Goal: Information Seeking & Learning: Find specific fact

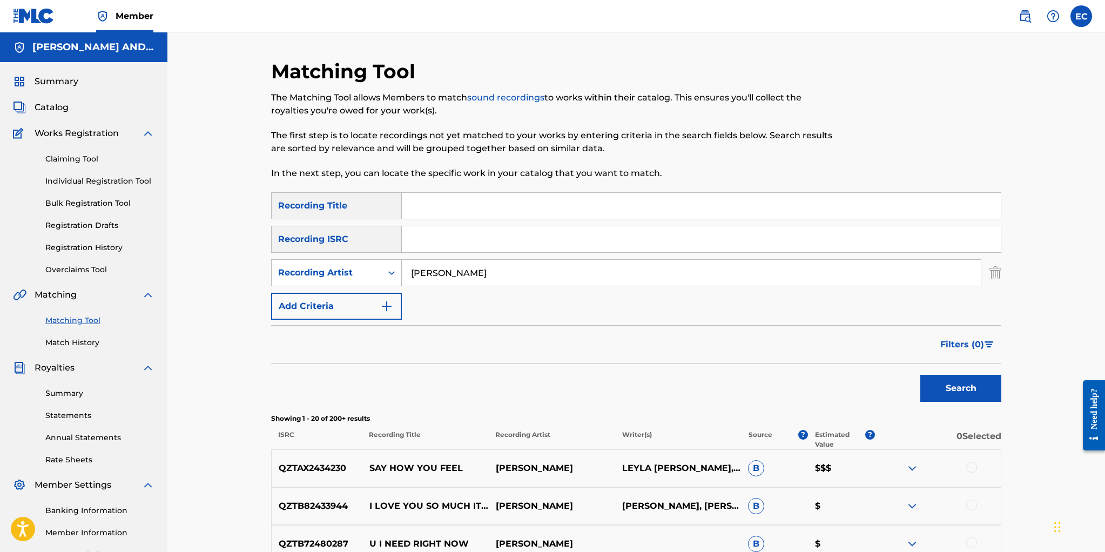
click at [86, 338] on link "Match History" at bounding box center [99, 342] width 109 height 11
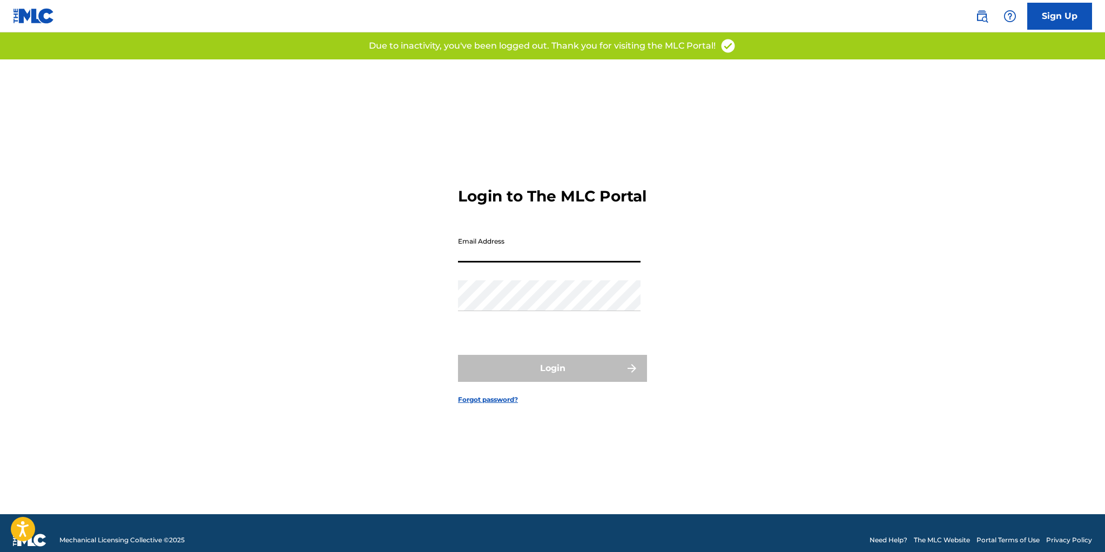
click at [516, 262] on input "Email Address" at bounding box center [549, 247] width 182 height 31
type input "[EMAIL_ADDRESS][DOMAIN_NAME]"
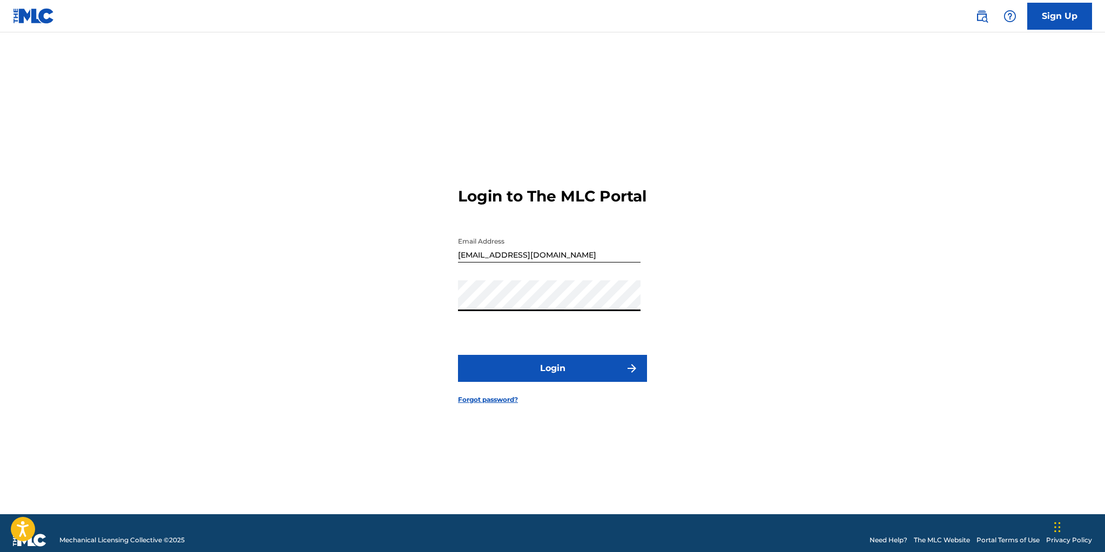
click at [543, 372] on button "Login" at bounding box center [552, 368] width 189 height 27
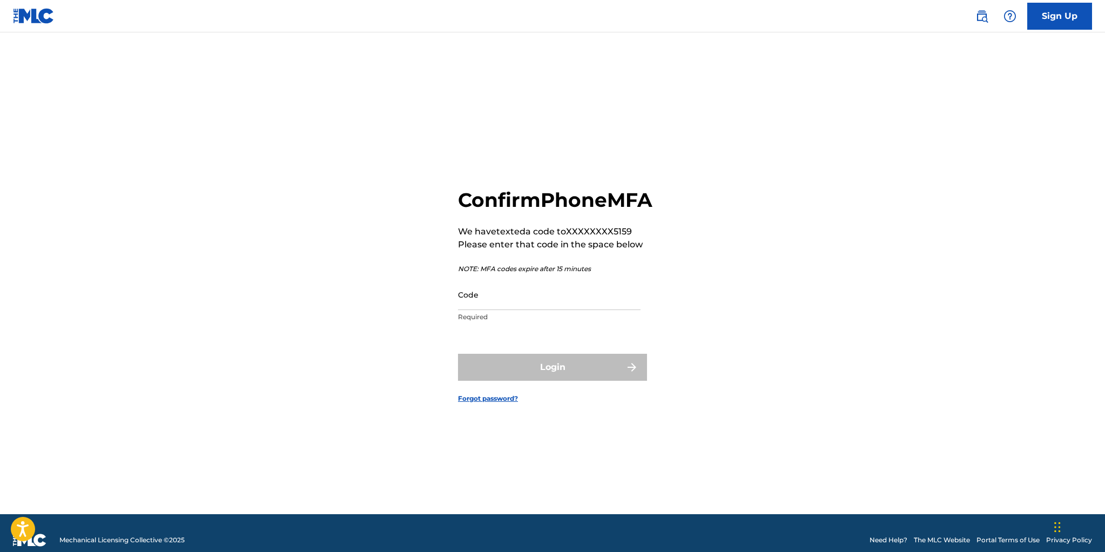
click at [365, 58] on main "Confirm Phone MFA We have texted a code to XXXXXXXX5159 Please enter that code …" at bounding box center [552, 273] width 1105 height 482
click at [468, 310] on input "Code" at bounding box center [549, 294] width 182 height 31
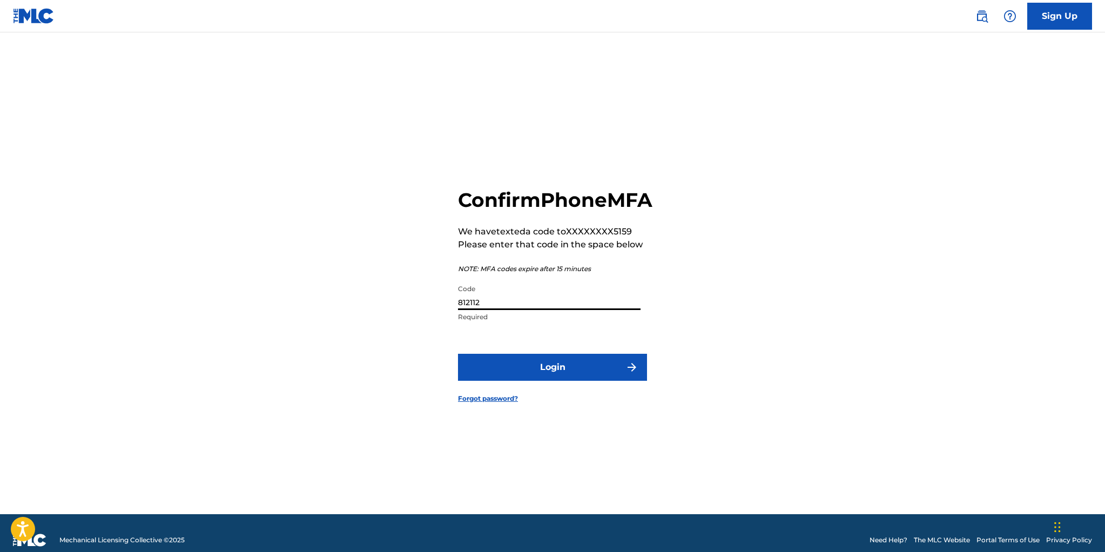
type input "812112"
click at [549, 378] on button "Login" at bounding box center [552, 367] width 189 height 27
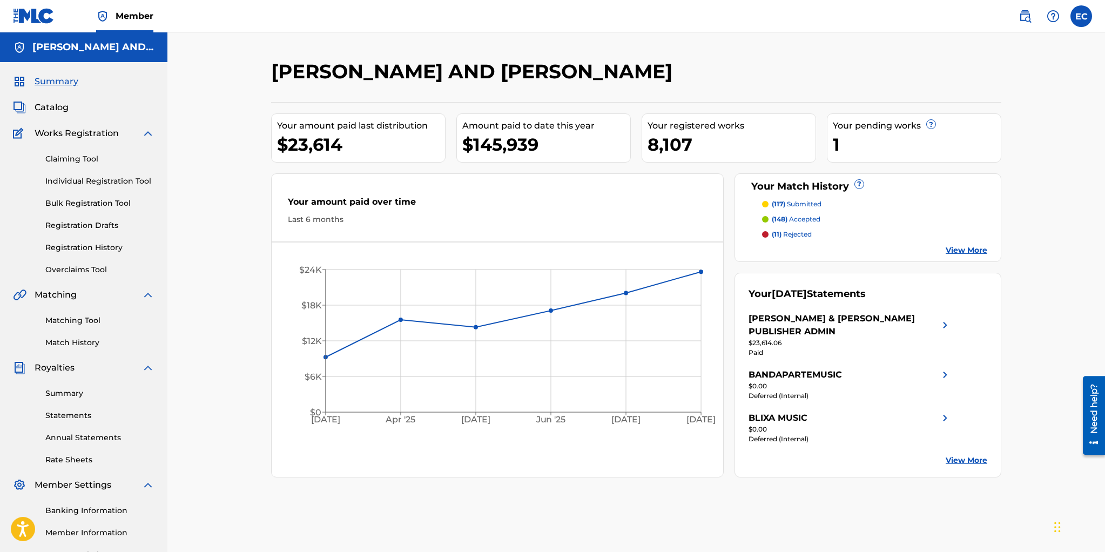
click at [59, 341] on link "Match History" at bounding box center [99, 342] width 109 height 11
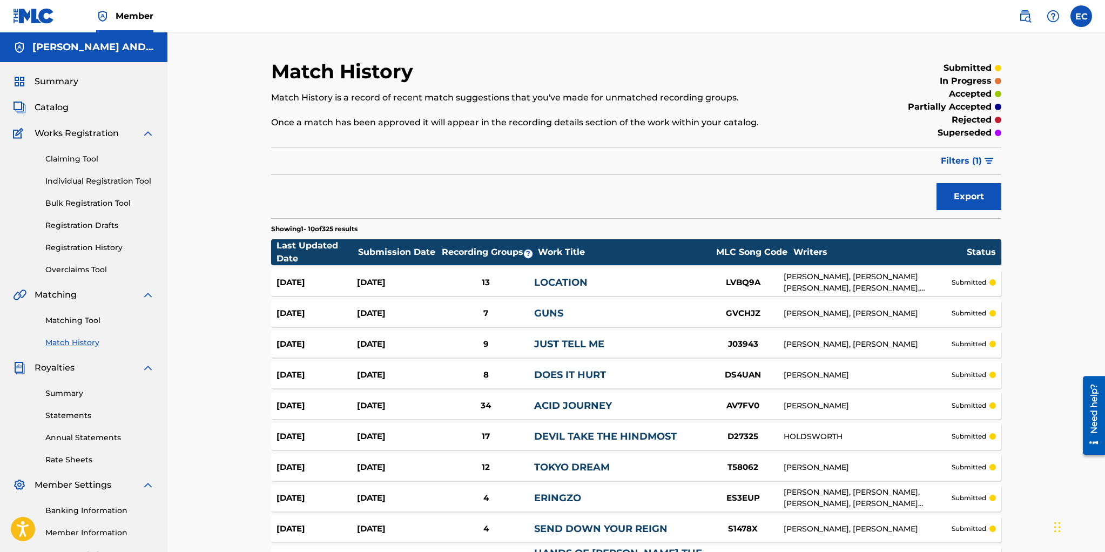
click at [974, 159] on span "Filters ( 1 )" at bounding box center [960, 160] width 41 height 13
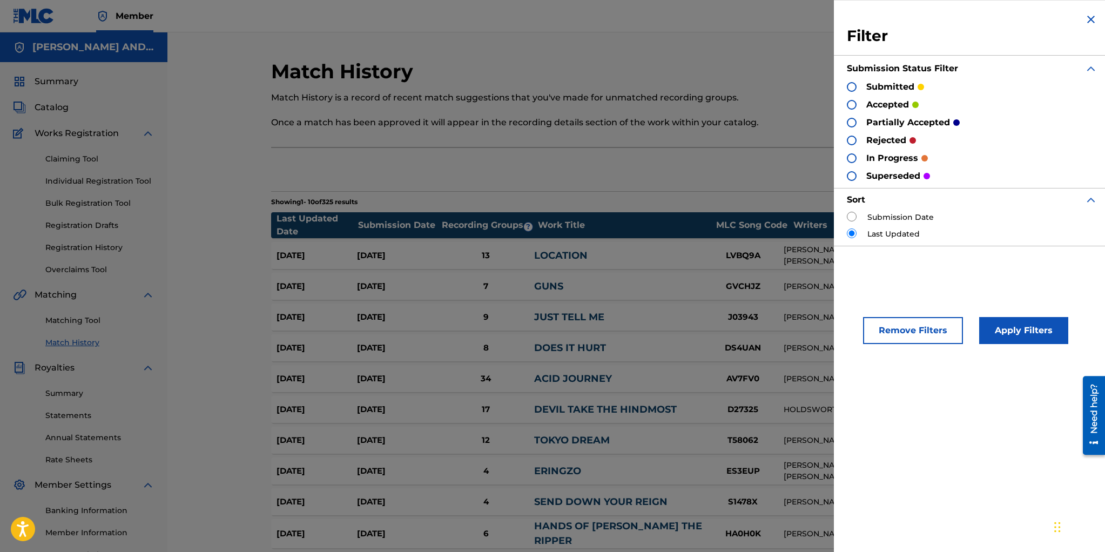
click at [853, 106] on div at bounding box center [852, 105] width 10 height 10
click at [1012, 328] on button "Apply Filters" at bounding box center [1023, 330] width 89 height 27
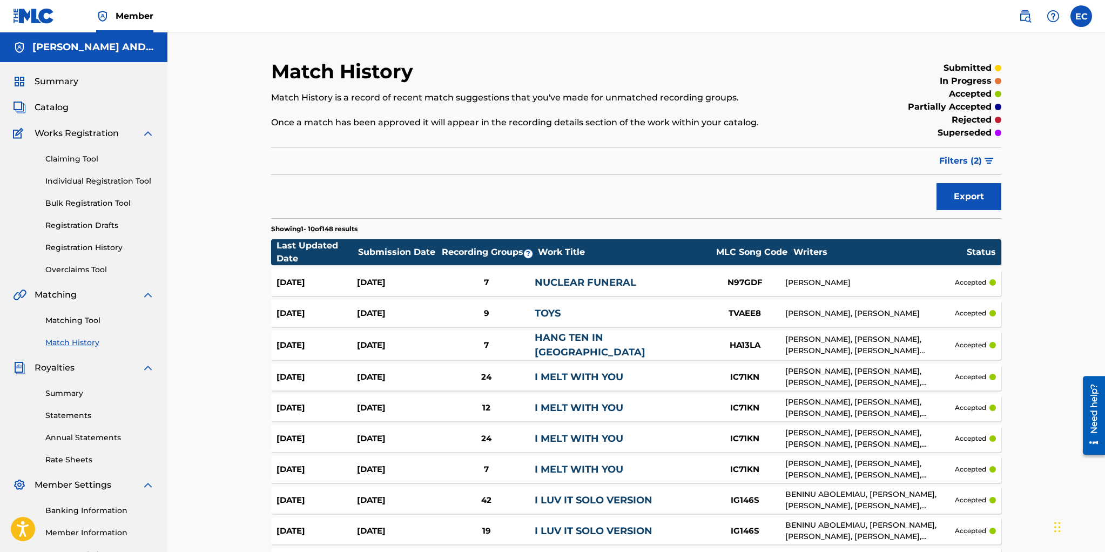
click at [969, 158] on span "Filters ( 2 )" at bounding box center [960, 160] width 43 height 13
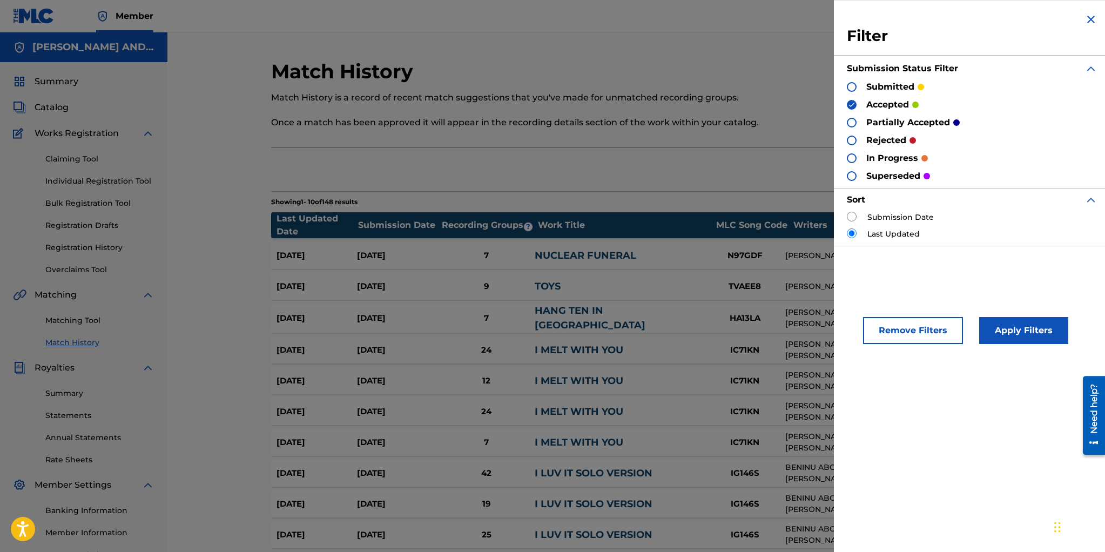
click at [850, 85] on div at bounding box center [852, 87] width 10 height 10
click at [852, 216] on input "radio" at bounding box center [852, 217] width 10 height 10
radio input "true"
click at [1009, 322] on button "Apply Filters" at bounding box center [1023, 330] width 89 height 27
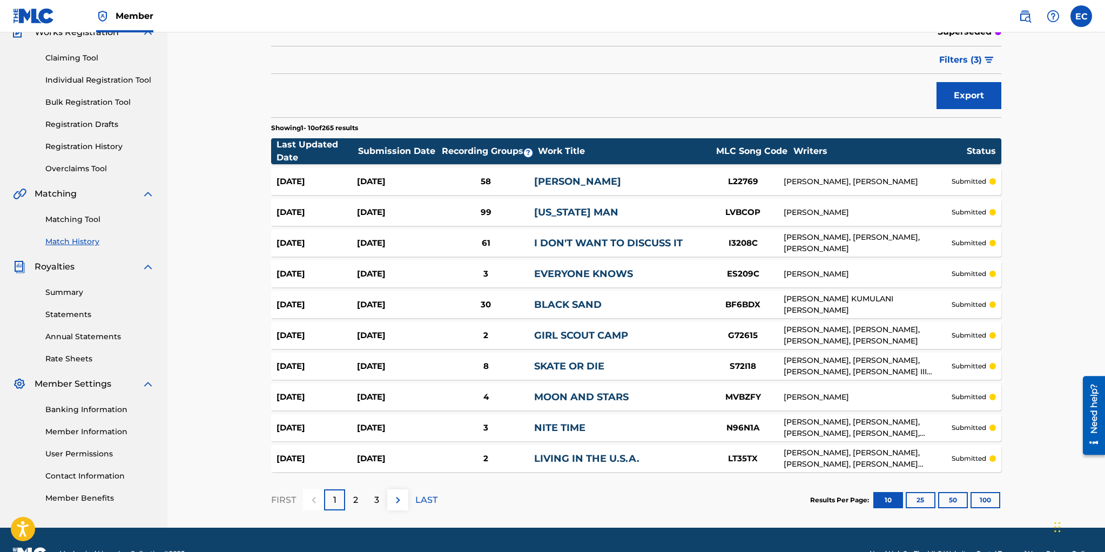
scroll to position [128, 0]
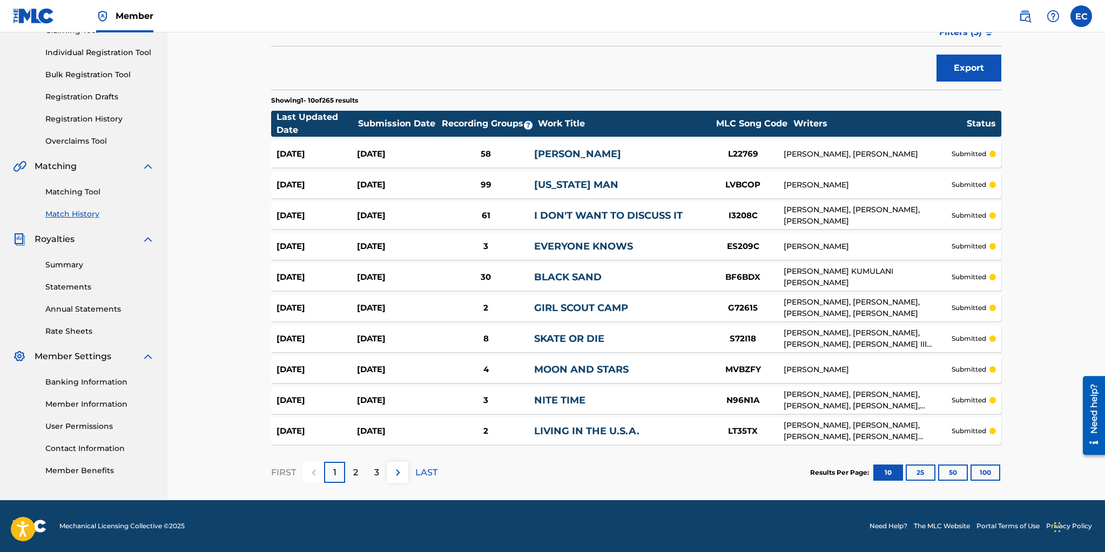
click at [982, 469] on button "100" at bounding box center [985, 472] width 30 height 16
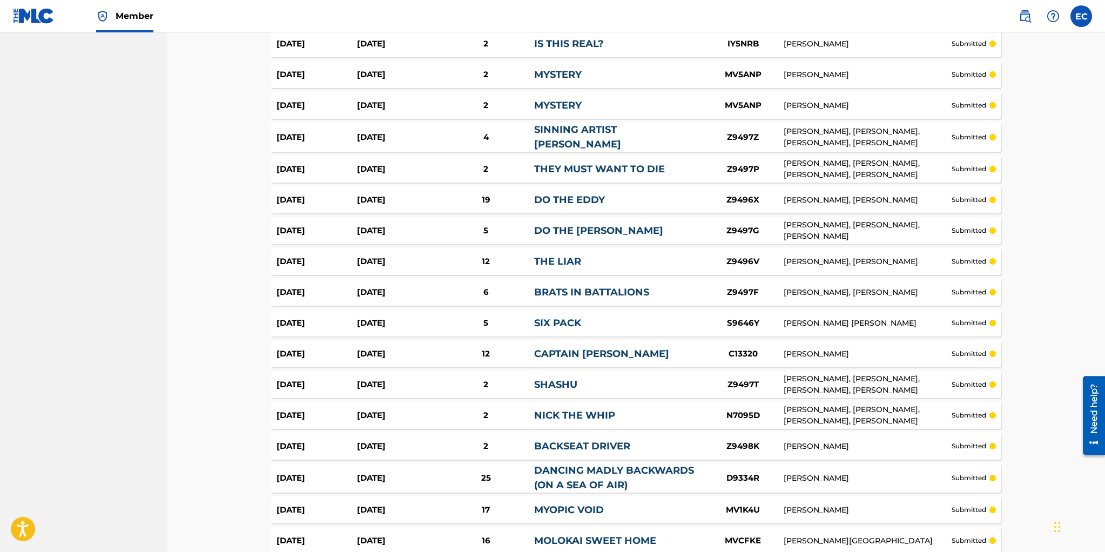
scroll to position [888, 0]
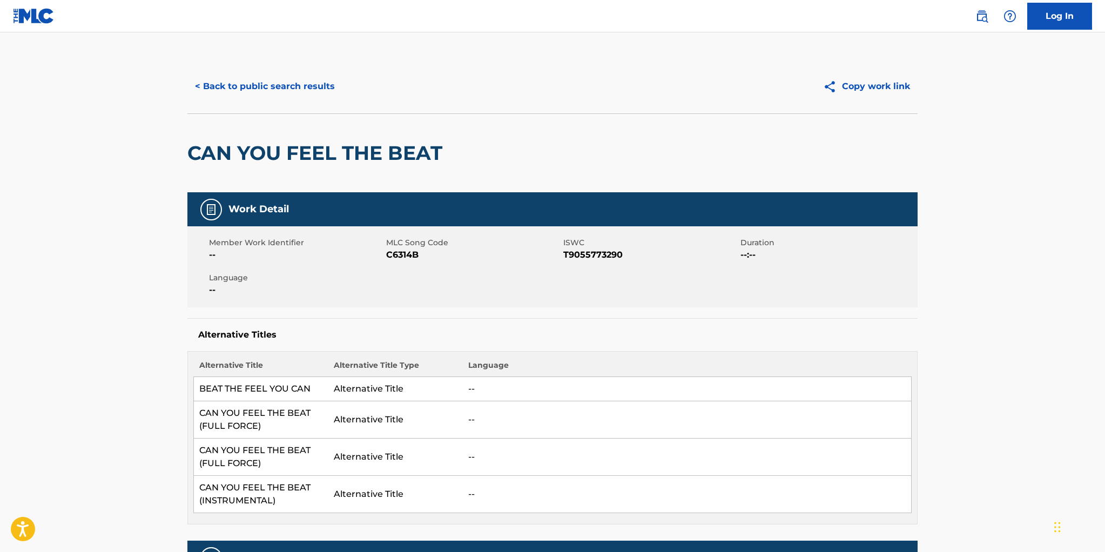
click at [286, 81] on button "< Back to public search results" at bounding box center [264, 86] width 155 height 27
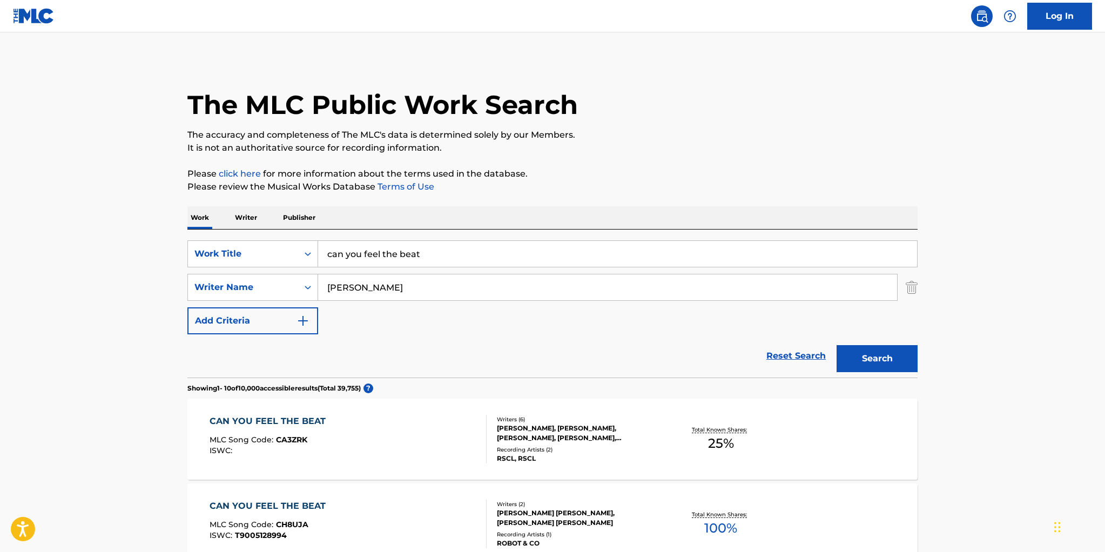
drag, startPoint x: 421, startPoint y: 253, endPoint x: 318, endPoint y: 229, distance: 105.8
click at [315, 232] on div "SearchWithCriteriaabda6f62-5115-4b57-a5be-8190639f222f Work Title can you feel …" at bounding box center [552, 303] width 730 height 148
click at [361, 286] on input "george" at bounding box center [607, 287] width 579 height 26
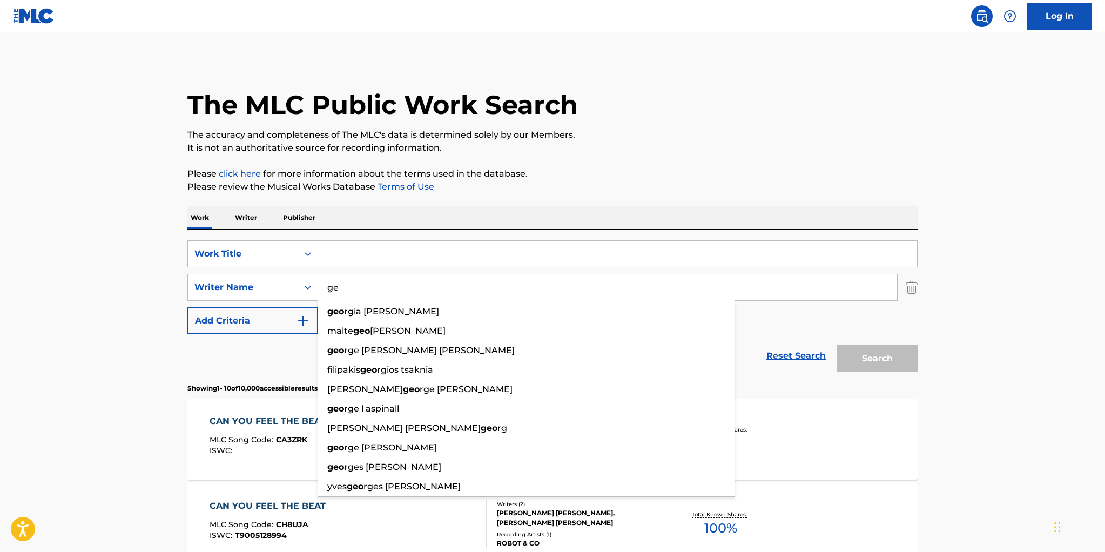
type input "g"
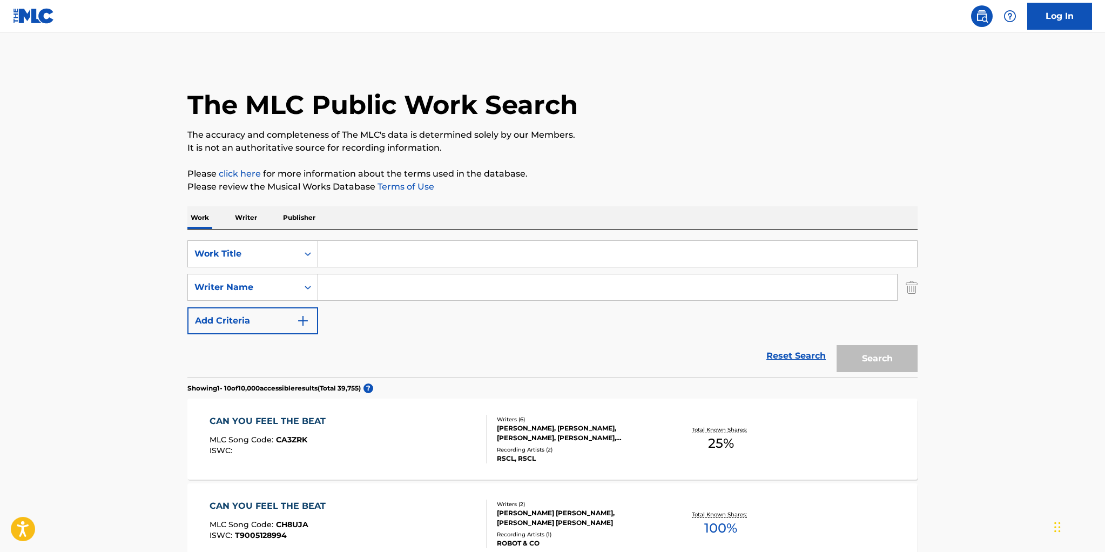
click at [360, 259] on input "Search Form" at bounding box center [617, 254] width 599 height 26
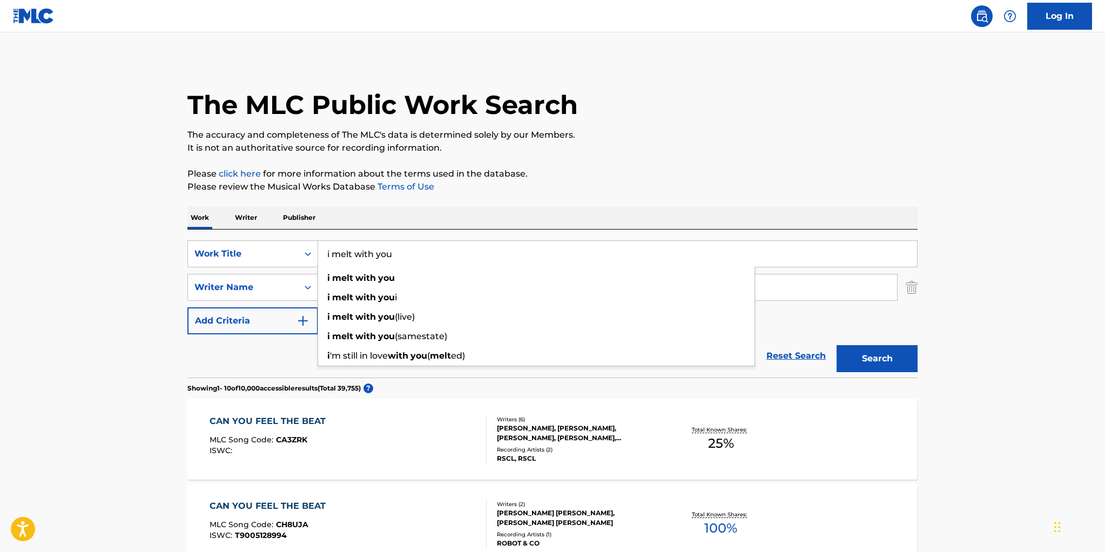
type input "i melt with you"
click at [836, 345] on button "Search" at bounding box center [876, 358] width 81 height 27
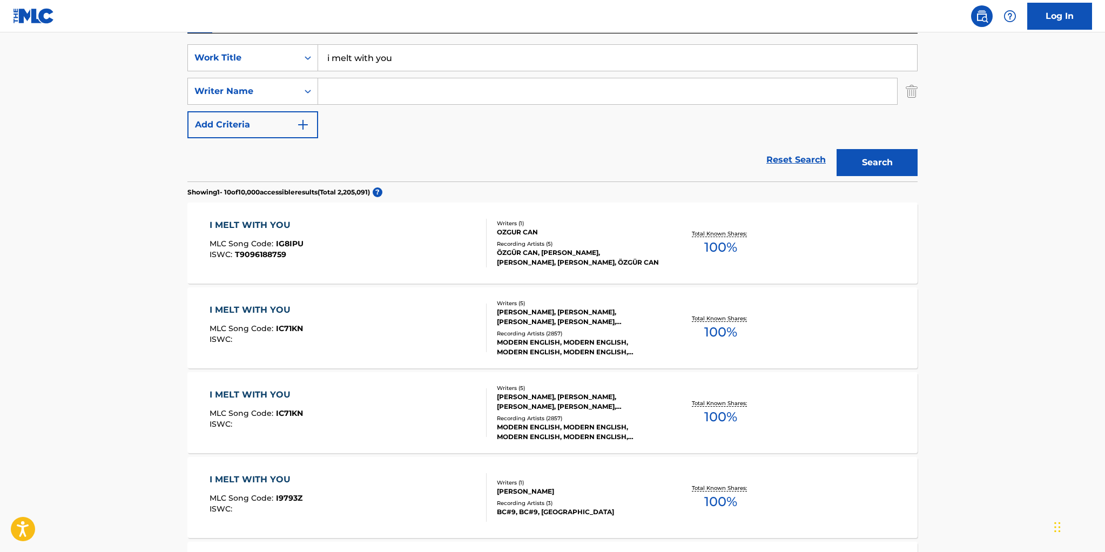
scroll to position [198, 0]
click at [595, 310] on div "RICHARD BROWN, STEPHEN WALKER, GARY MCDOWELL, ROBBIE GREY, MICK CONROY" at bounding box center [578, 315] width 163 height 19
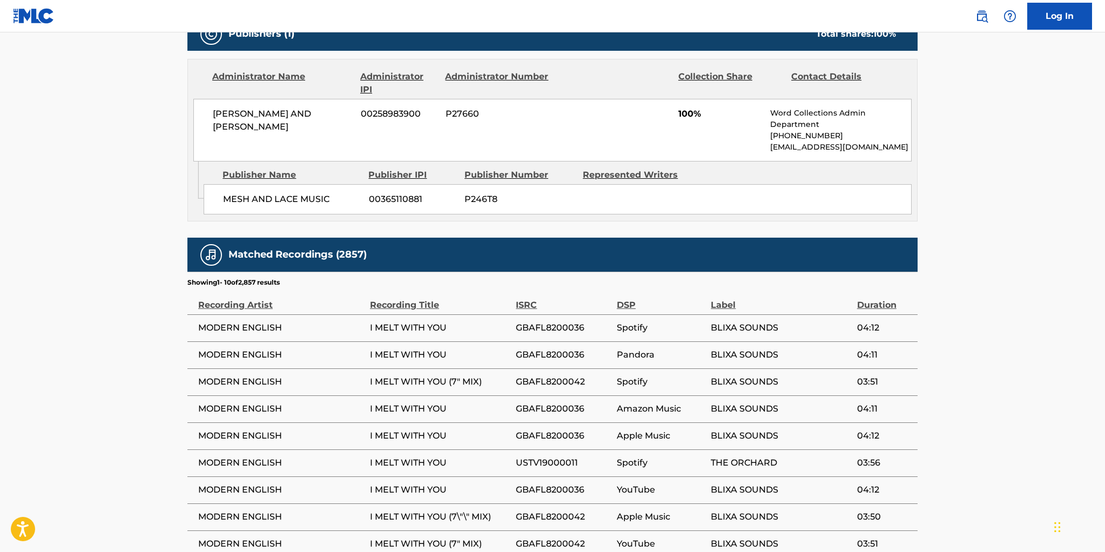
scroll to position [585, 0]
